Goal: Complete application form

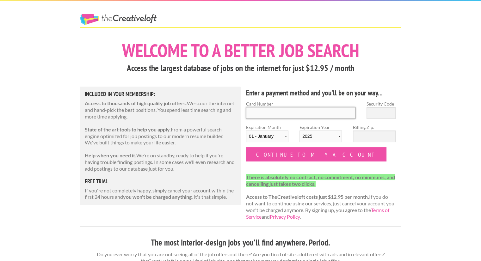
click at [253, 110] on input "Card Number" at bounding box center [300, 113] width 109 height 12
